Goal: Use online tool/utility: Utilize a website feature to perform a specific function

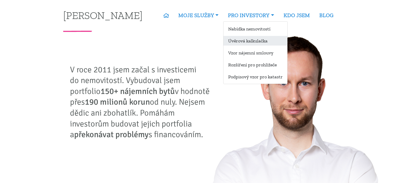
click at [249, 38] on link "Úvěrová kalkulačka" at bounding box center [255, 41] width 64 height 10
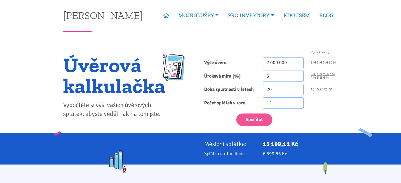
click at [315, 63] on link "1 M" at bounding box center [312, 62] width 5 height 3
type input "1 000 000"
click at [265, 76] on input "5" at bounding box center [283, 76] width 41 height 11
click at [273, 77] on input "5" at bounding box center [283, 76] width 41 height 11
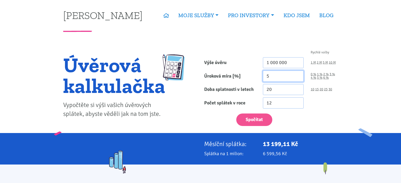
click at [273, 77] on input "5" at bounding box center [283, 76] width 41 height 11
type input "4.6"
click at [332, 90] on div "10 15 20 25 30" at bounding box center [324, 89] width 34 height 11
click at [331, 89] on link "30" at bounding box center [330, 89] width 4 height 3
type input "30"
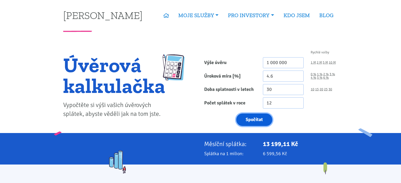
click at [256, 118] on button "Spočítat" at bounding box center [254, 120] width 36 height 13
type input "1000000"
click at [67, 52] on div "Úvěrová kalkulačka Vypočtěte si výši vašich úvěrových splátek, abyste věděli ja…" at bounding box center [129, 89] width 141 height 87
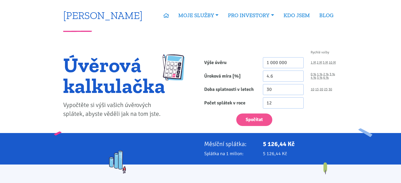
click at [95, 16] on link "[PERSON_NAME]" at bounding box center [102, 15] width 79 height 10
